Goal: Transaction & Acquisition: Subscribe to service/newsletter

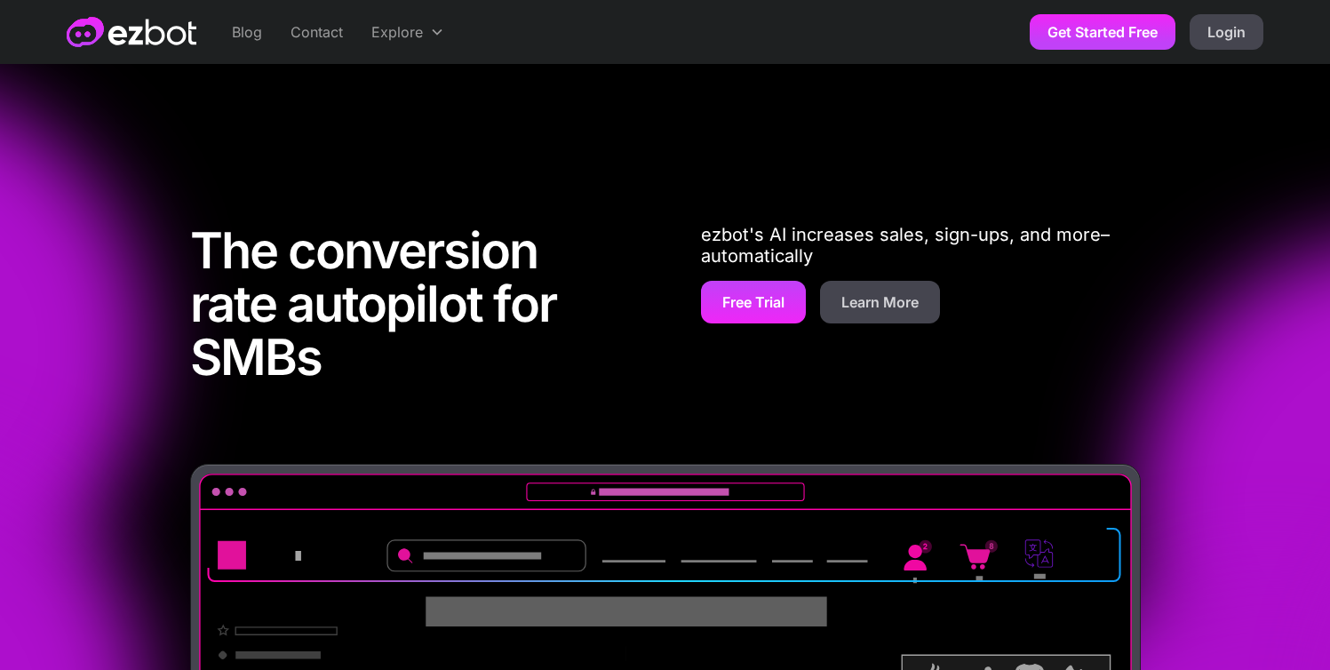
click at [759, 316] on link "Free Trial" at bounding box center [753, 302] width 105 height 43
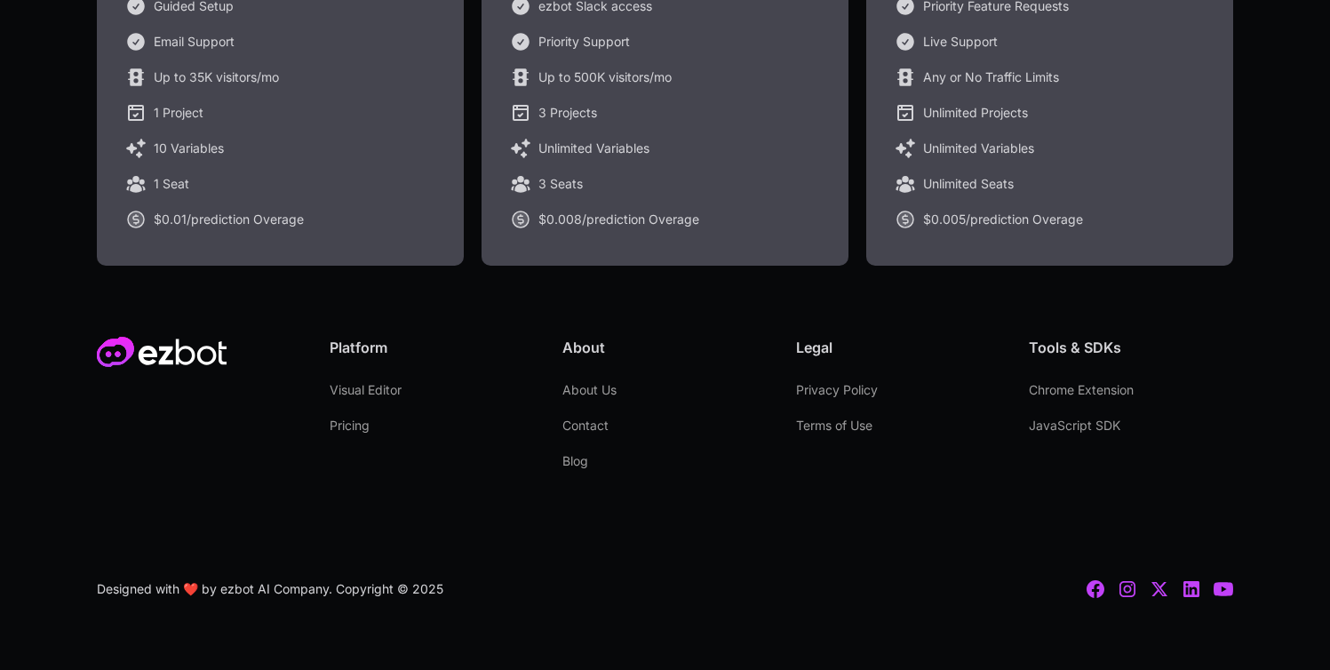
scroll to position [754, 0]
click at [644, 220] on div "$0.008/prediction Overage" at bounding box center [619, 219] width 161 height 21
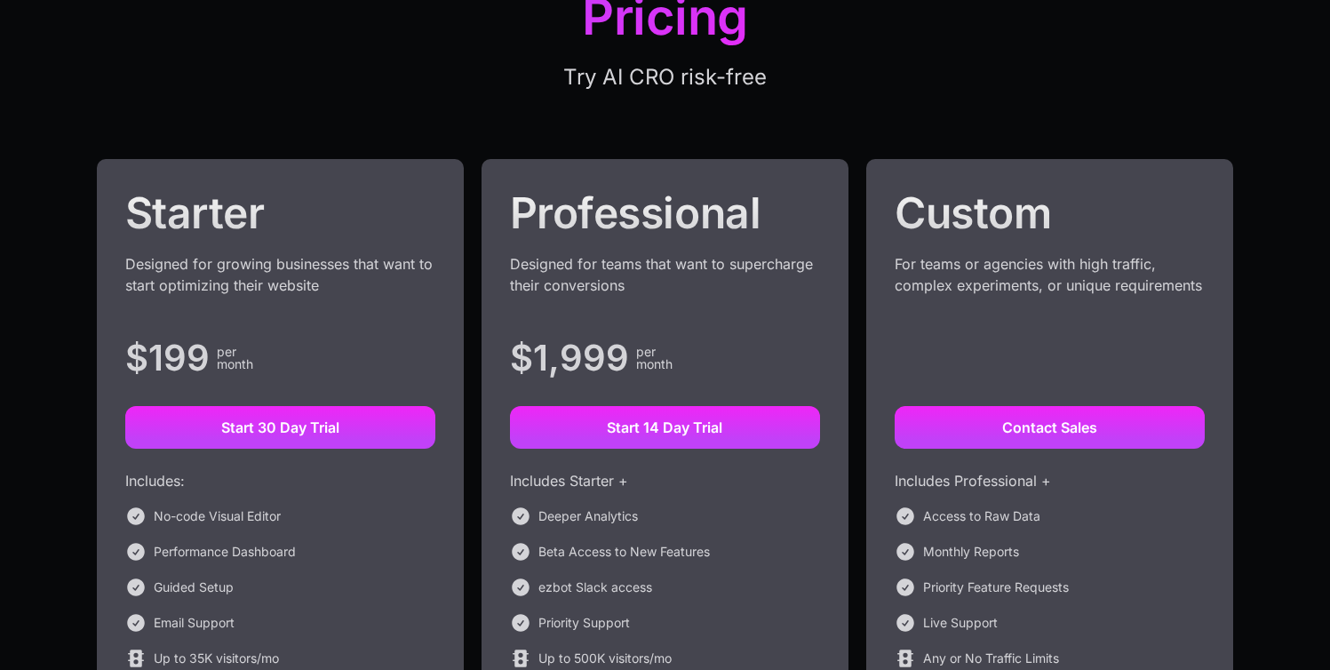
scroll to position [0, 0]
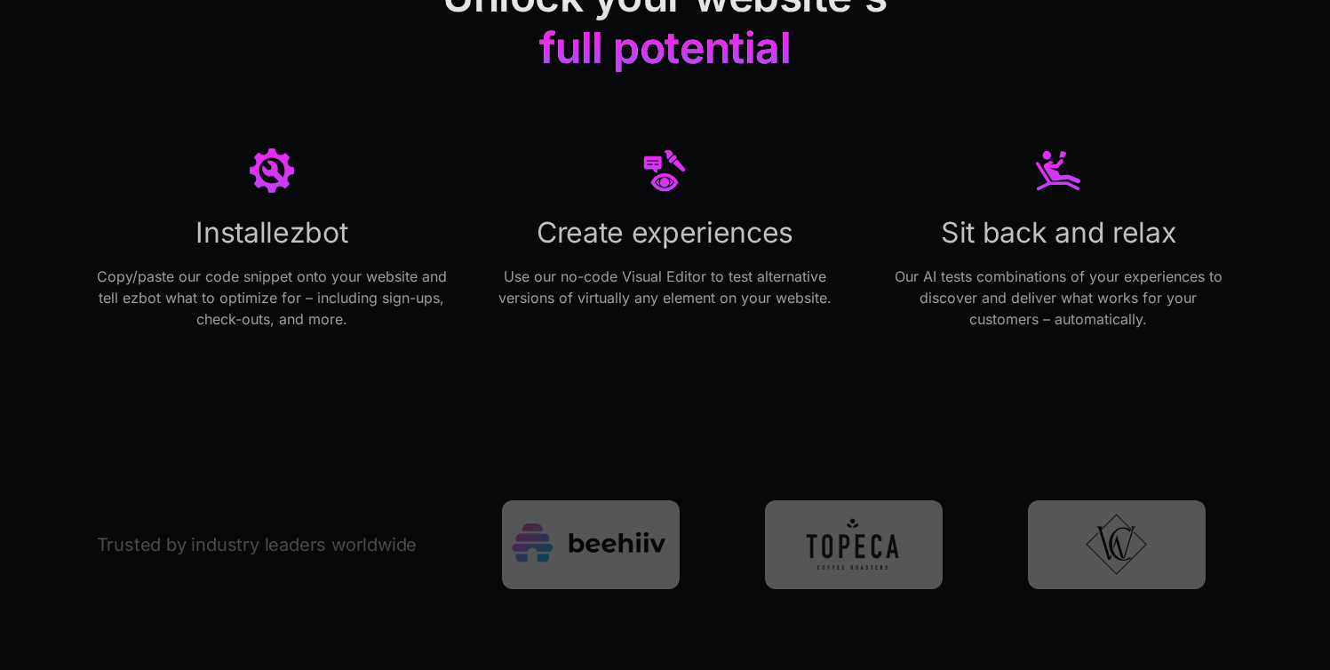
scroll to position [2813, 0]
